Goal: Complete application form

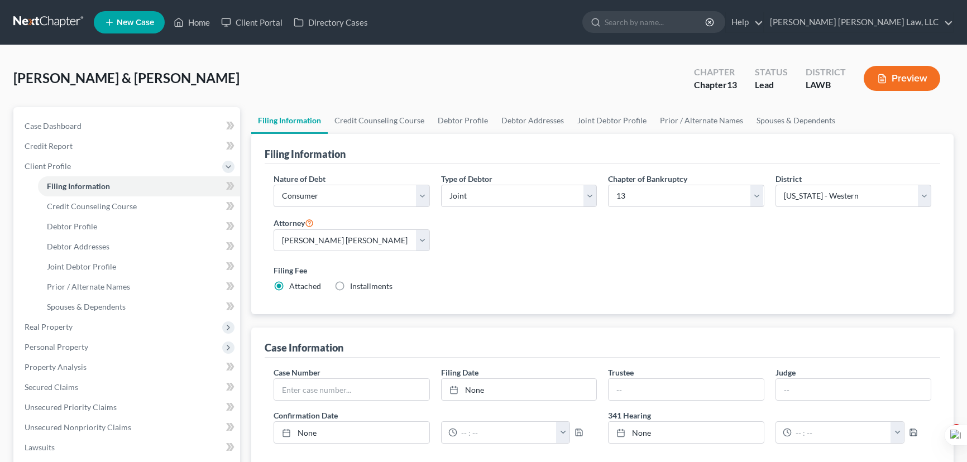
select select "1"
select select "3"
select select "36"
select select "0"
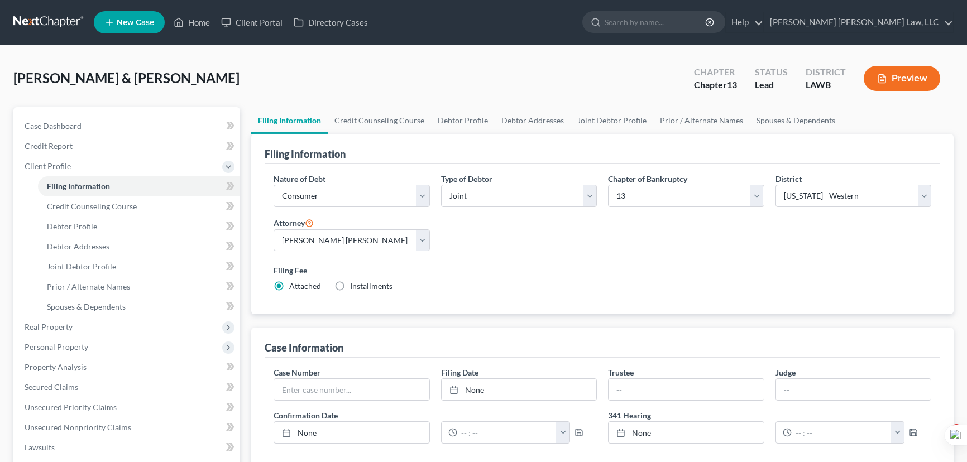
select select "19"
click at [62, 12] on link at bounding box center [48, 22] width 71 height 20
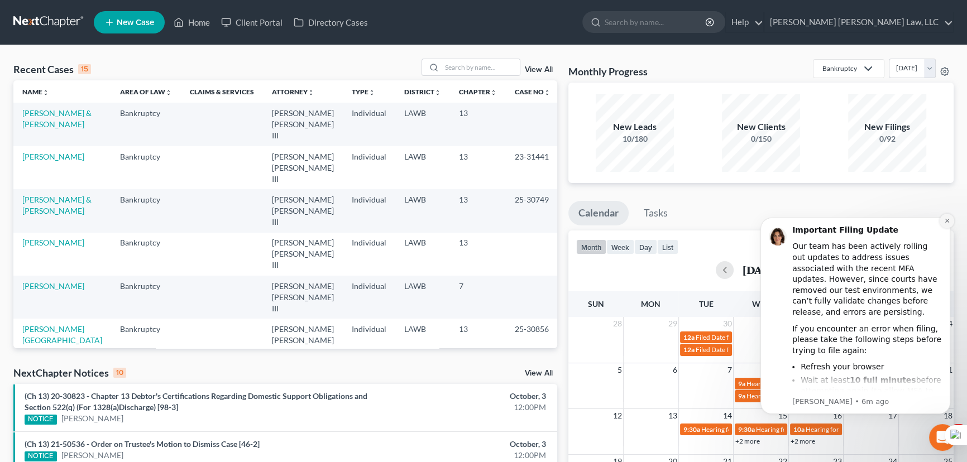
click at [944, 221] on icon "Dismiss notification" at bounding box center [947, 221] width 6 height 6
